Goal: Task Accomplishment & Management: Complete application form

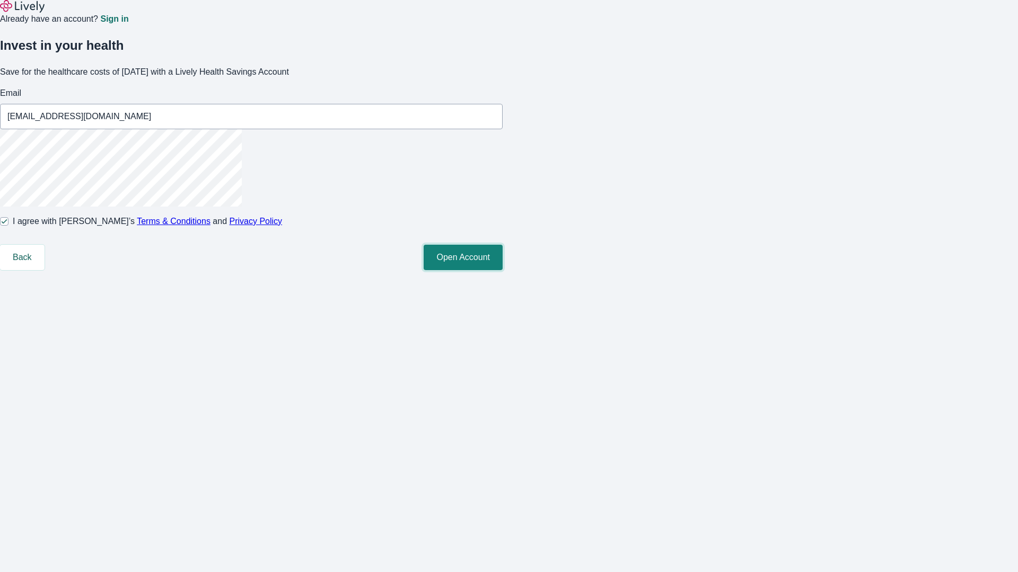
click at [502, 270] on button "Open Account" at bounding box center [462, 257] width 79 height 25
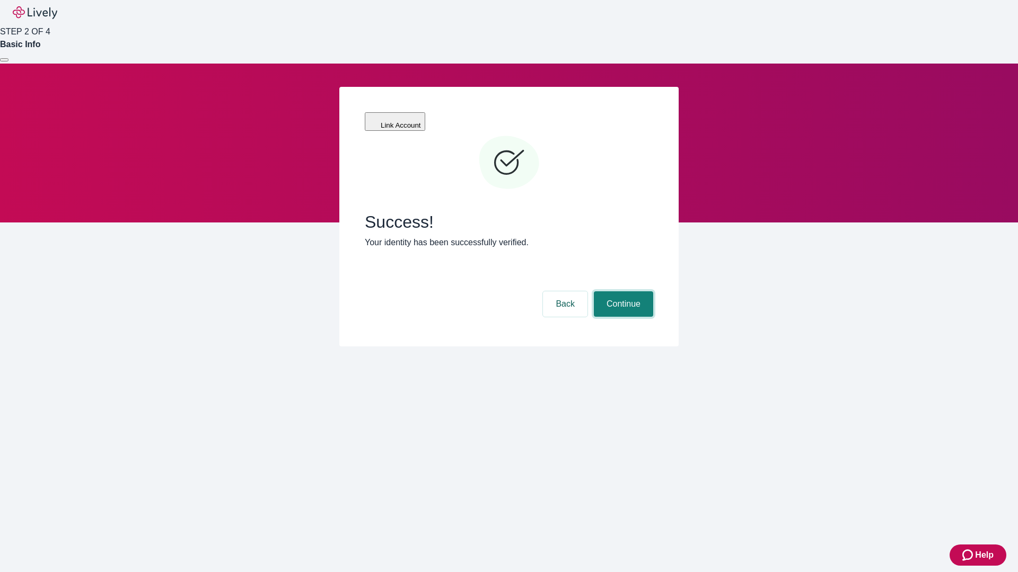
click at [622, 291] on button "Continue" at bounding box center [623, 303] width 59 height 25
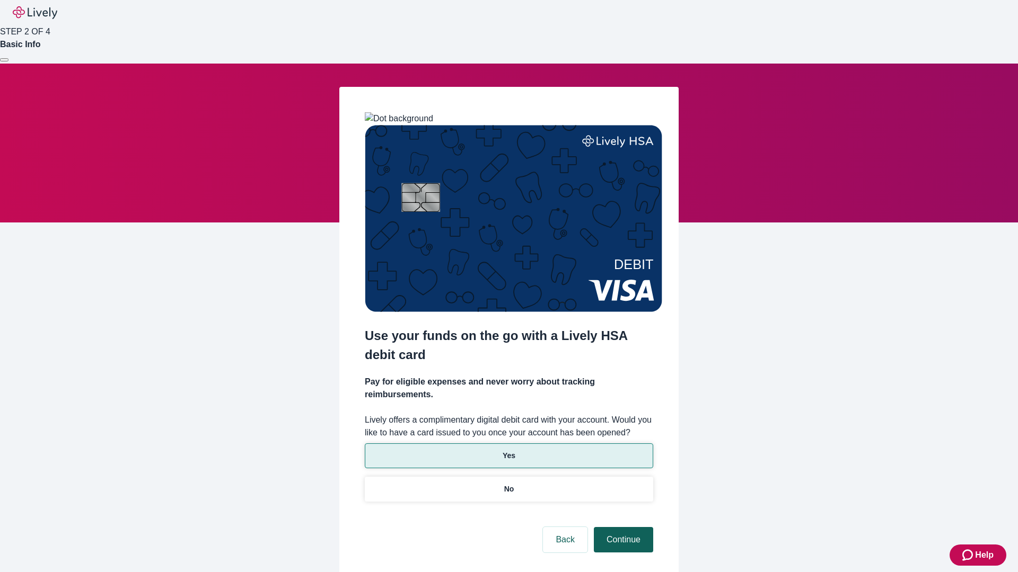
click at [508, 484] on p "No" at bounding box center [509, 489] width 10 height 11
click at [622, 527] on button "Continue" at bounding box center [623, 539] width 59 height 25
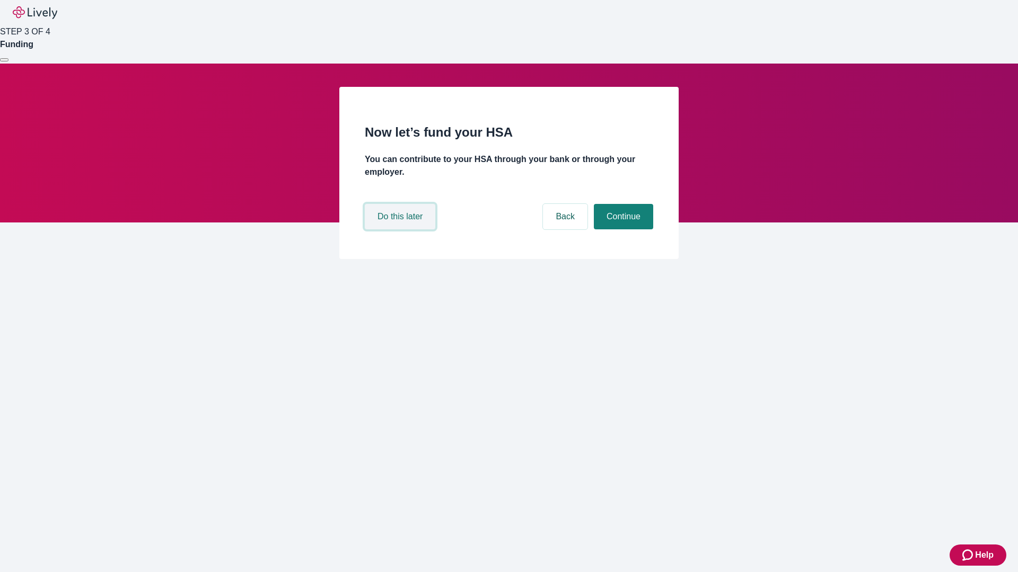
click at [401, 229] on button "Do this later" at bounding box center [400, 216] width 70 height 25
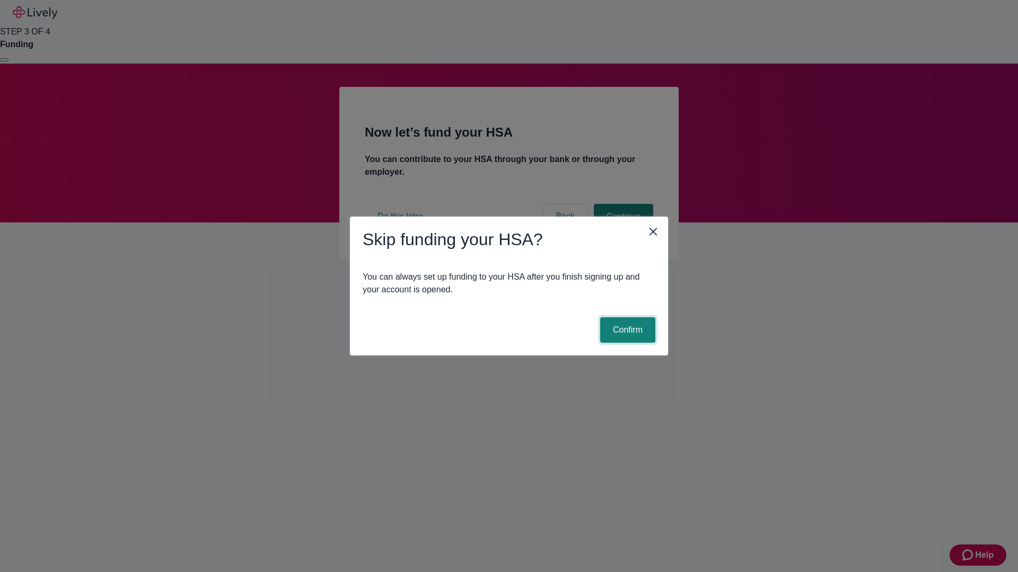
click at [626, 330] on button "Confirm" at bounding box center [627, 329] width 55 height 25
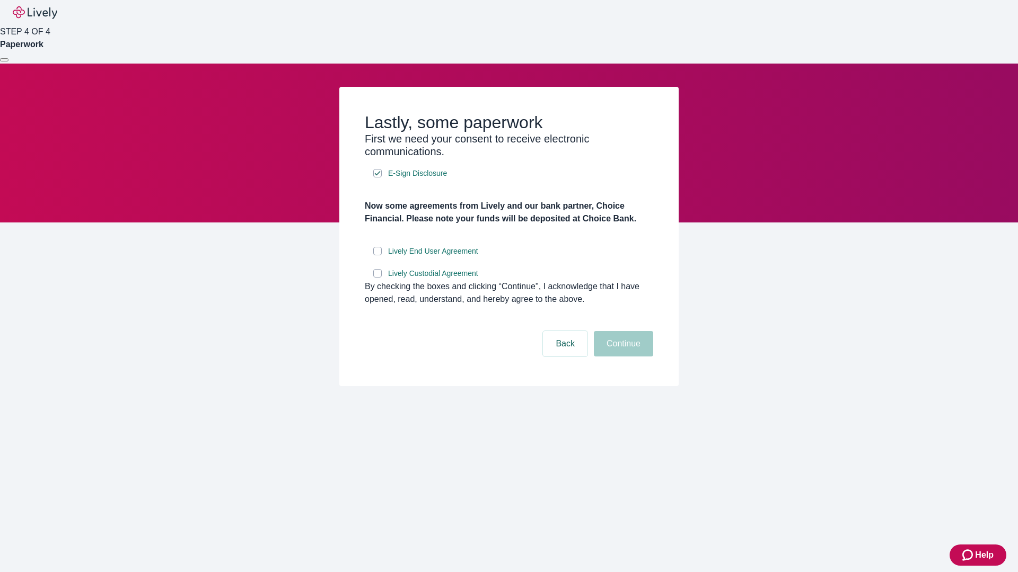
click at [377, 255] on input "Lively End User Agreement" at bounding box center [377, 251] width 8 height 8
checkbox input "true"
click at [377, 278] on input "Lively Custodial Agreement" at bounding box center [377, 273] width 8 height 8
checkbox input "true"
click at [622, 357] on button "Continue" at bounding box center [623, 343] width 59 height 25
